Goal: Find contact information: Find contact information

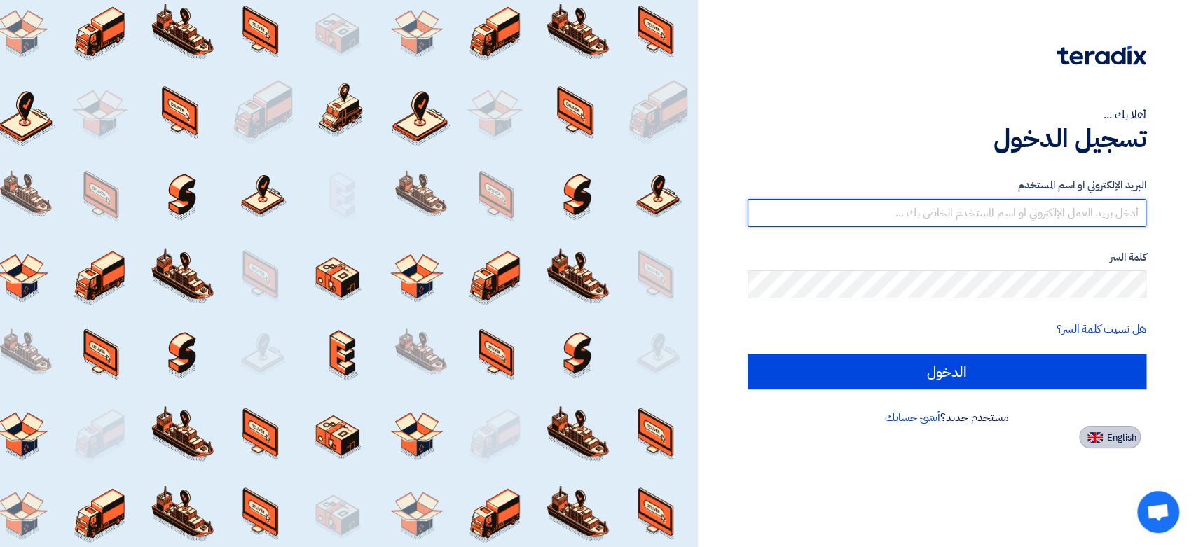
type input "[EMAIL_ADDRESS][DOMAIN_NAME]"
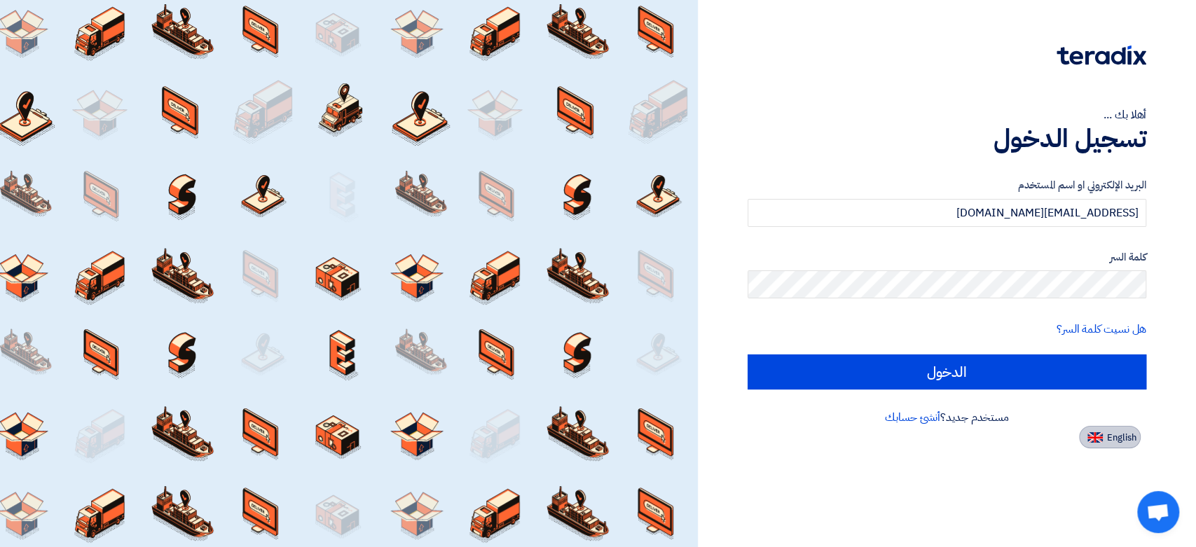
click at [1104, 435] on button "English" at bounding box center [1110, 437] width 62 height 22
type input "Sign in"
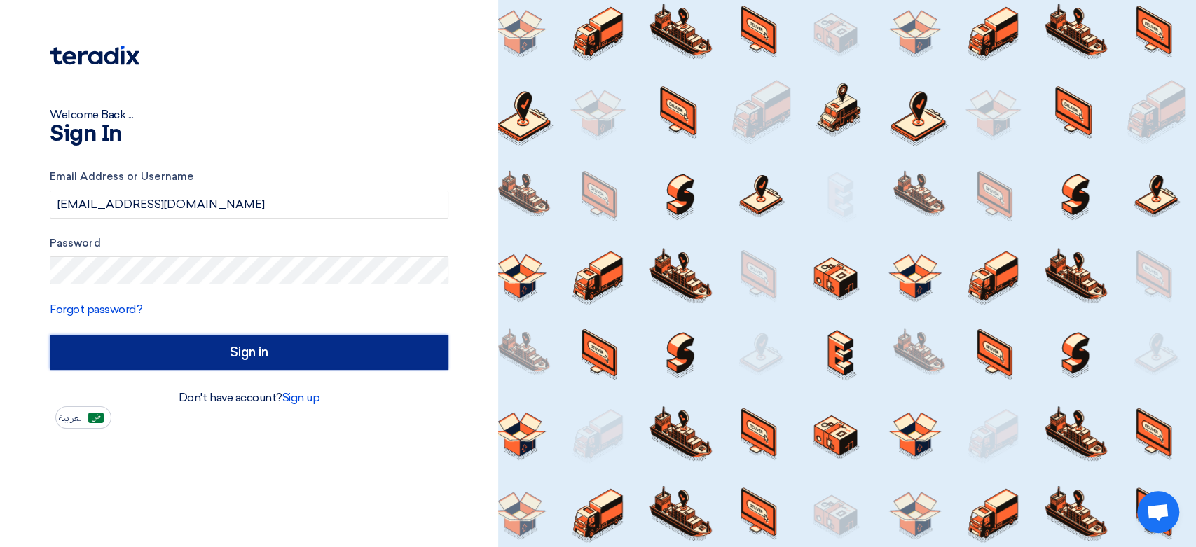
click at [204, 355] on input "Sign in" at bounding box center [249, 352] width 399 height 35
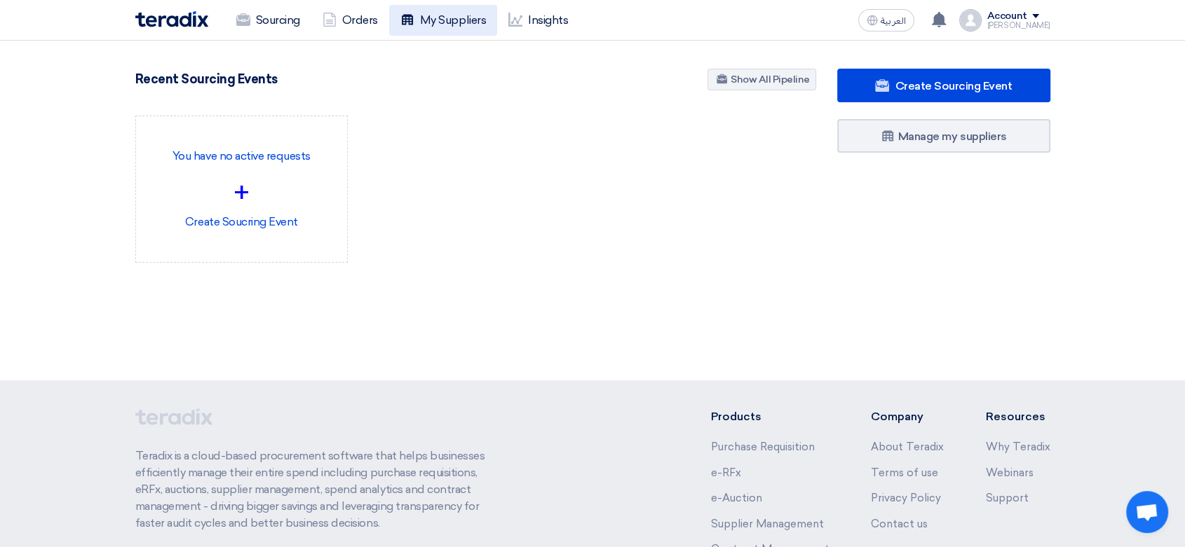
click at [442, 11] on link "My Suppliers" at bounding box center [443, 20] width 108 height 31
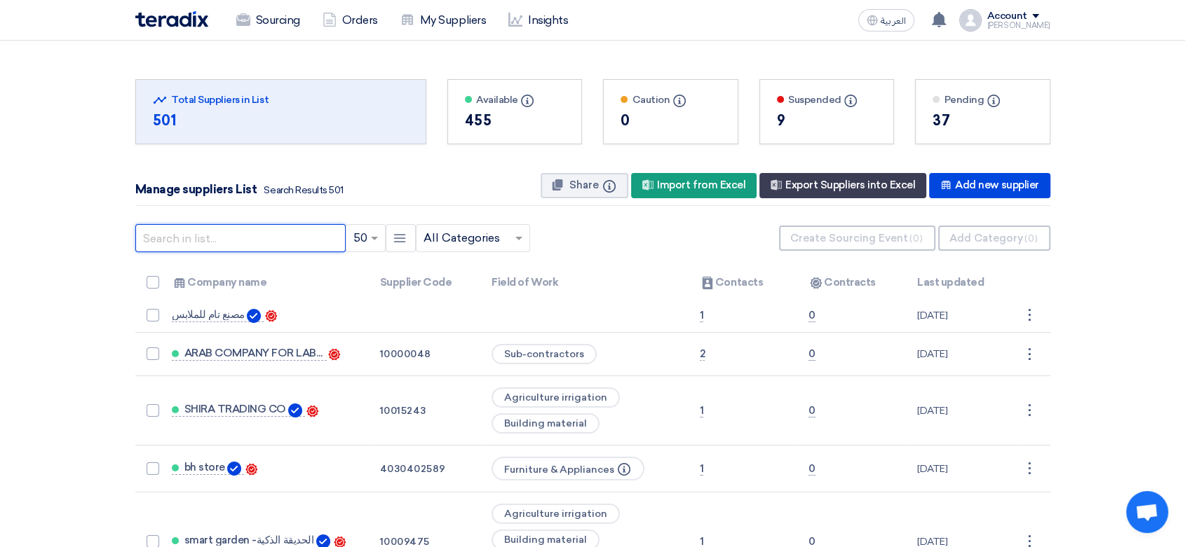
click at [245, 238] on input "text" at bounding box center [240, 238] width 210 height 28
type input "taleb"
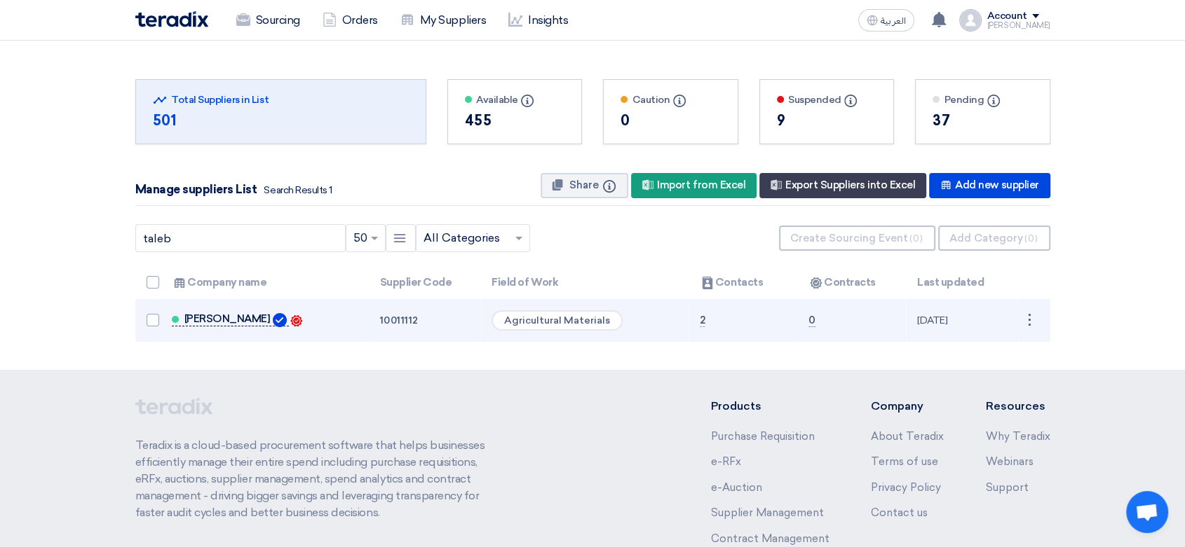
click at [271, 318] on span "[PERSON_NAME]" at bounding box center [227, 318] width 86 height 11
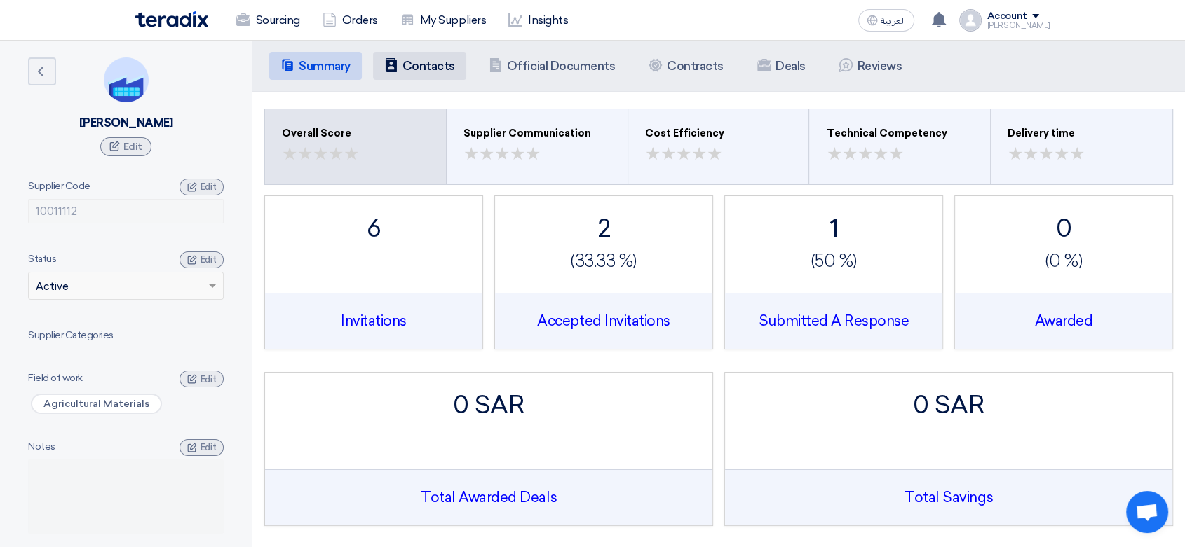
click at [430, 60] on h5 "Contacts" at bounding box center [428, 66] width 53 height 14
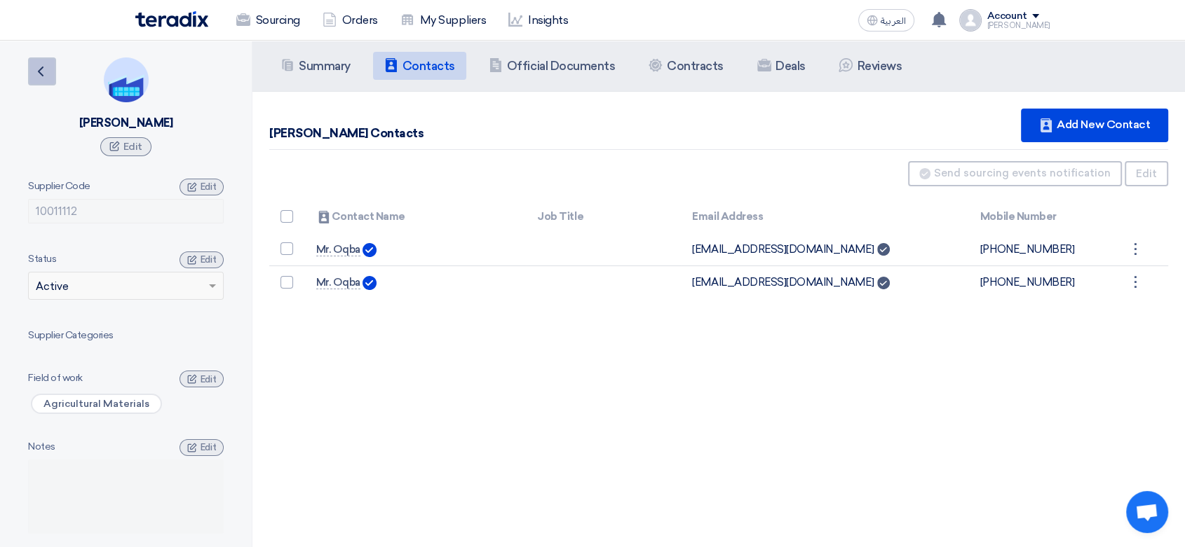
click at [41, 75] on use at bounding box center [41, 72] width 6 height 10
